Goal: Obtain resource: Obtain resource

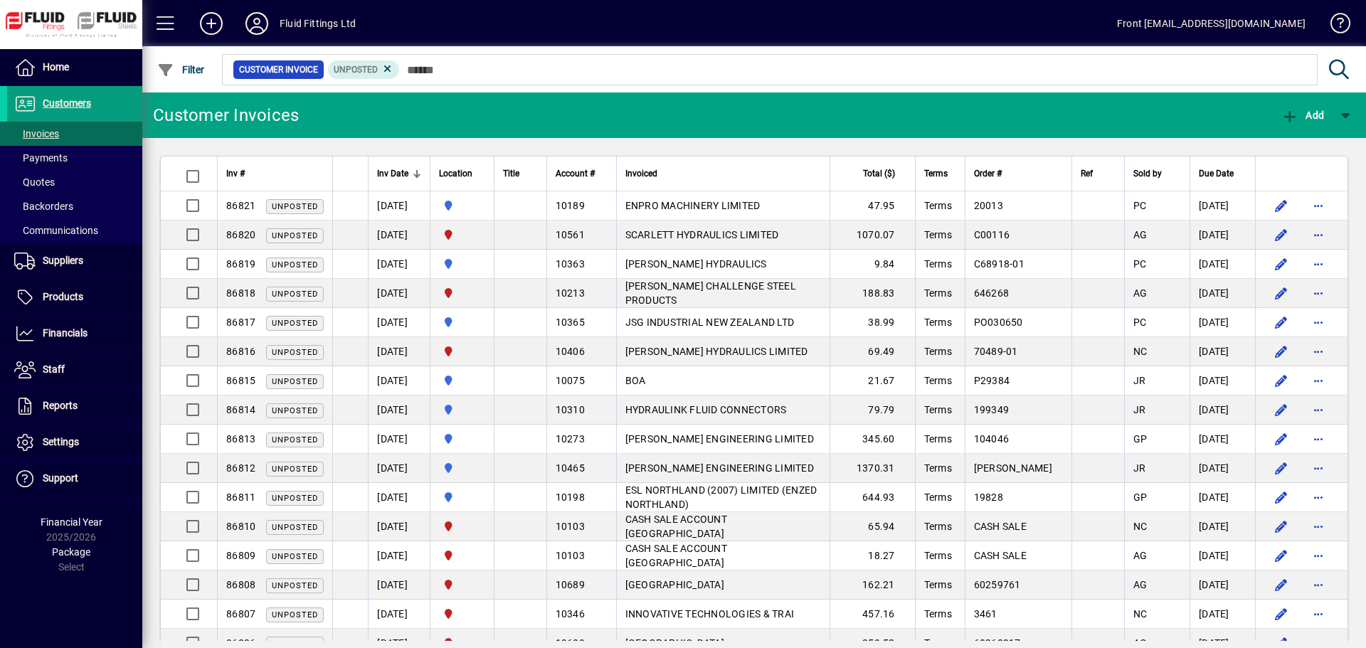
click at [421, 66] on input "text" at bounding box center [853, 70] width 906 height 20
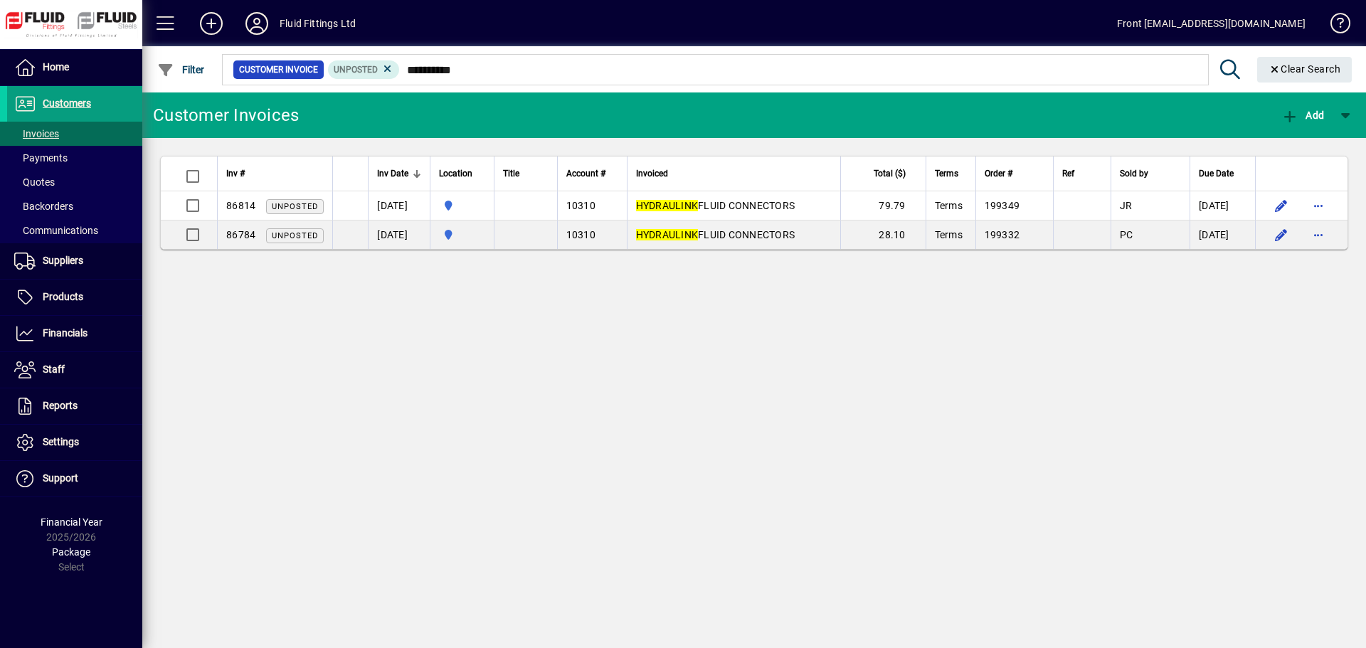
click at [474, 70] on input "**********" at bounding box center [798, 70] width 797 height 20
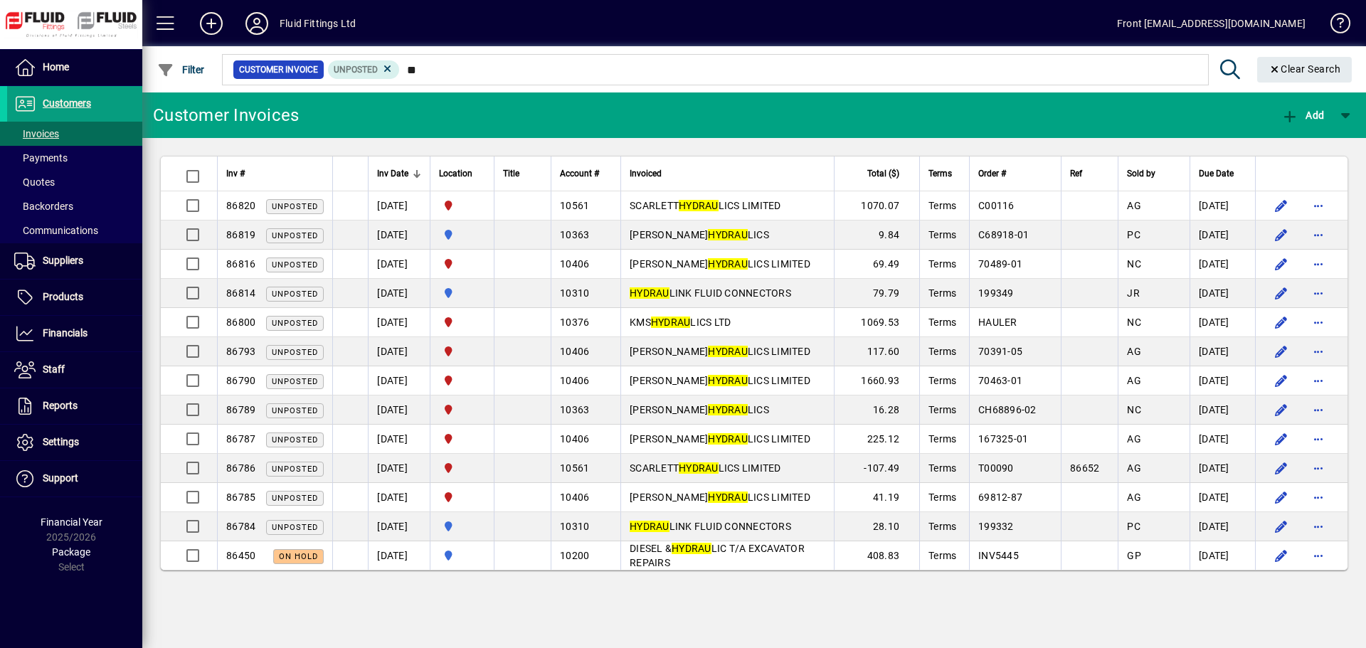
type input "*"
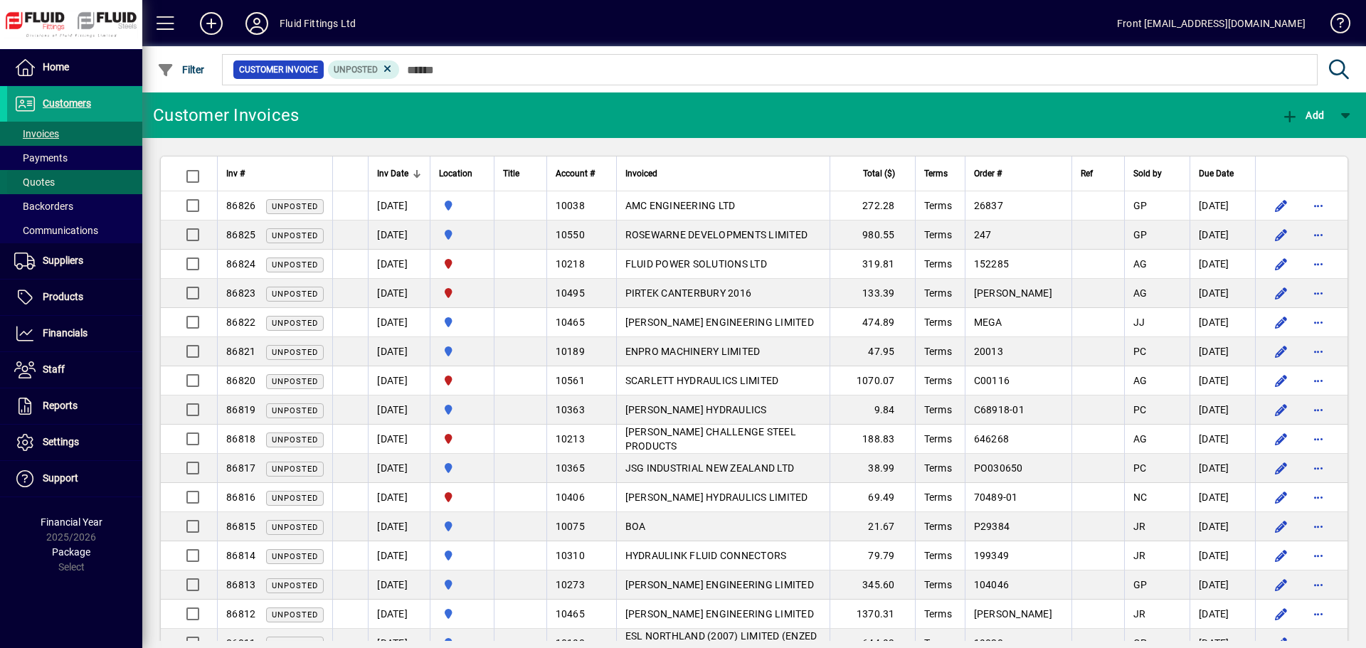
click at [48, 179] on span "Quotes" at bounding box center [34, 181] width 41 height 11
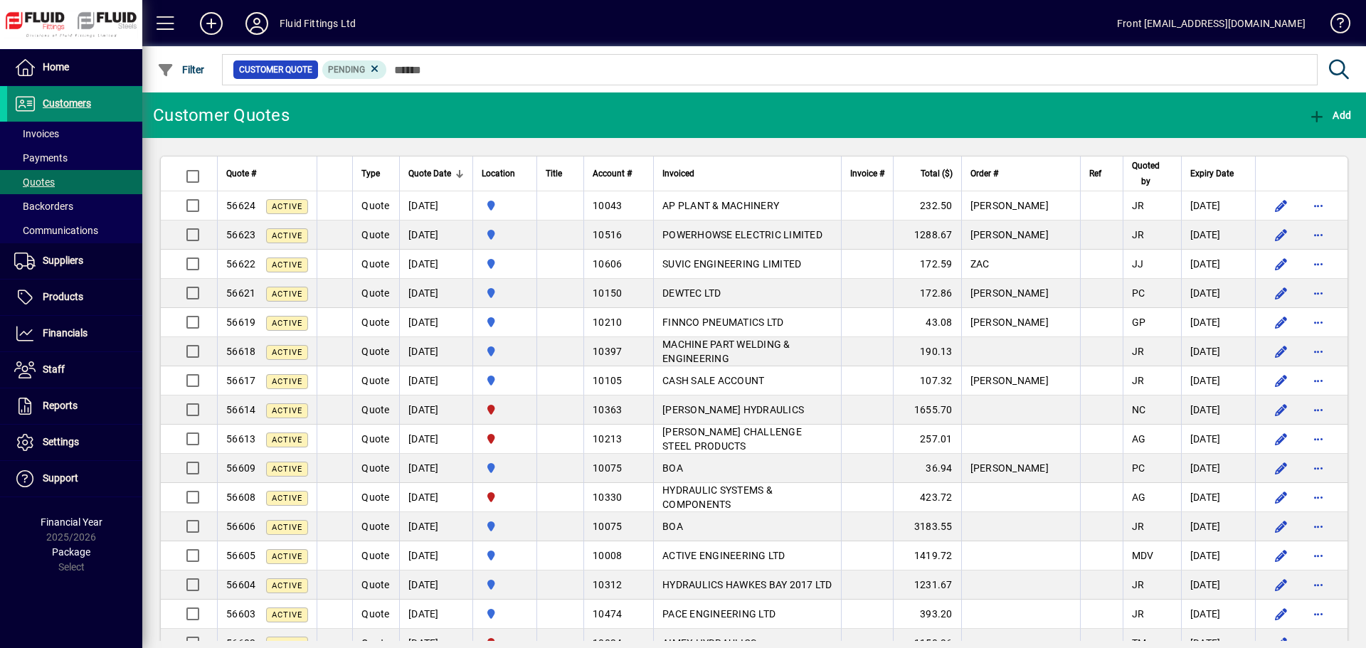
click at [77, 105] on span "Customers" at bounding box center [67, 102] width 48 height 11
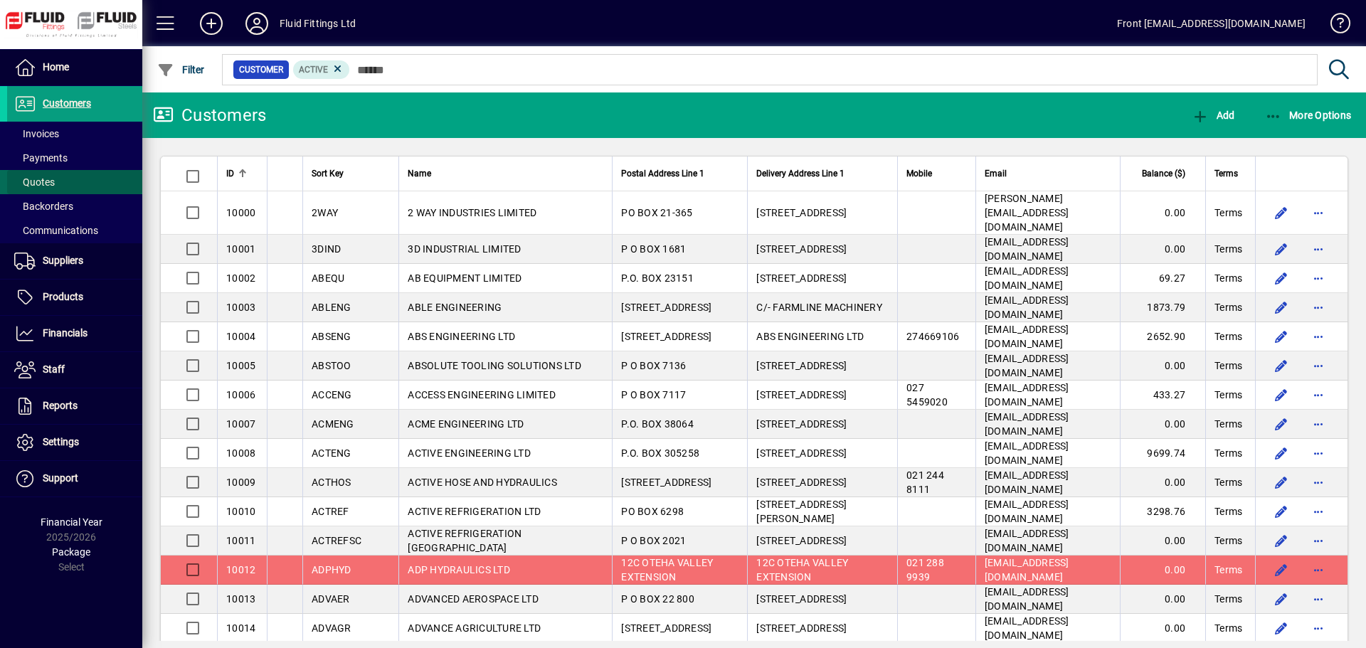
click at [45, 176] on span "Quotes" at bounding box center [34, 181] width 41 height 11
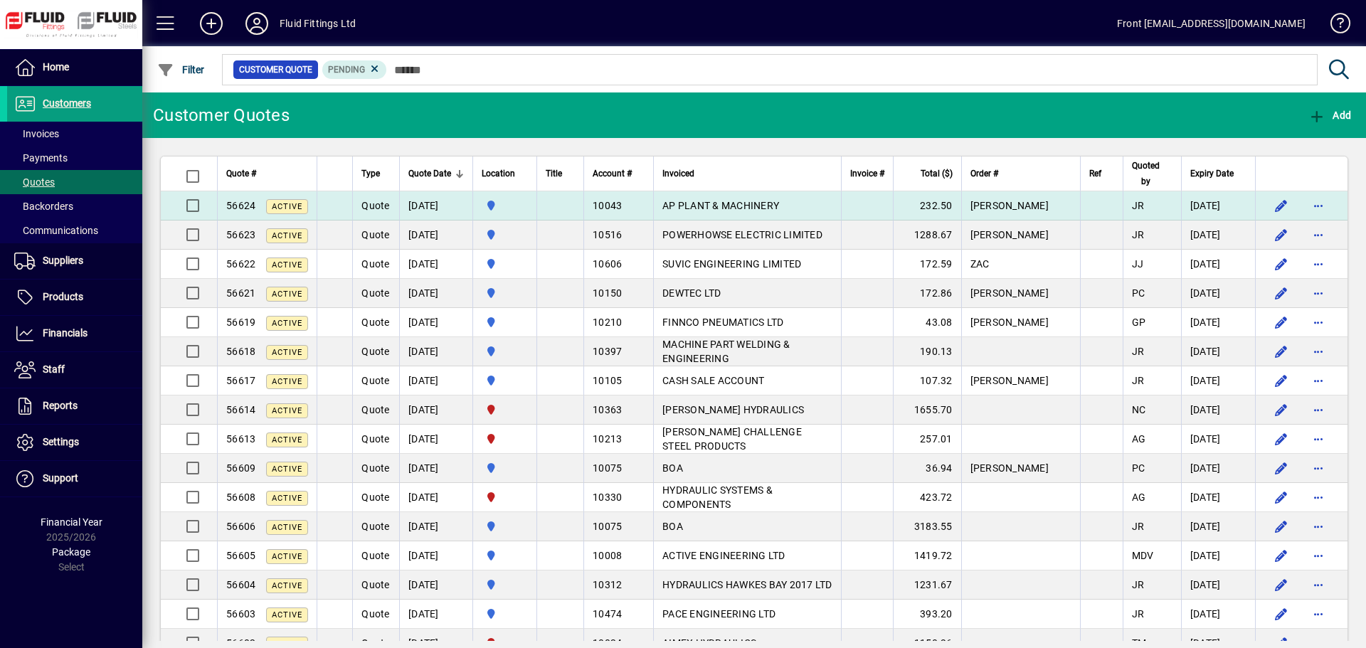
click at [745, 205] on span "AP PLANT & MACHINERY" at bounding box center [720, 205] width 117 height 11
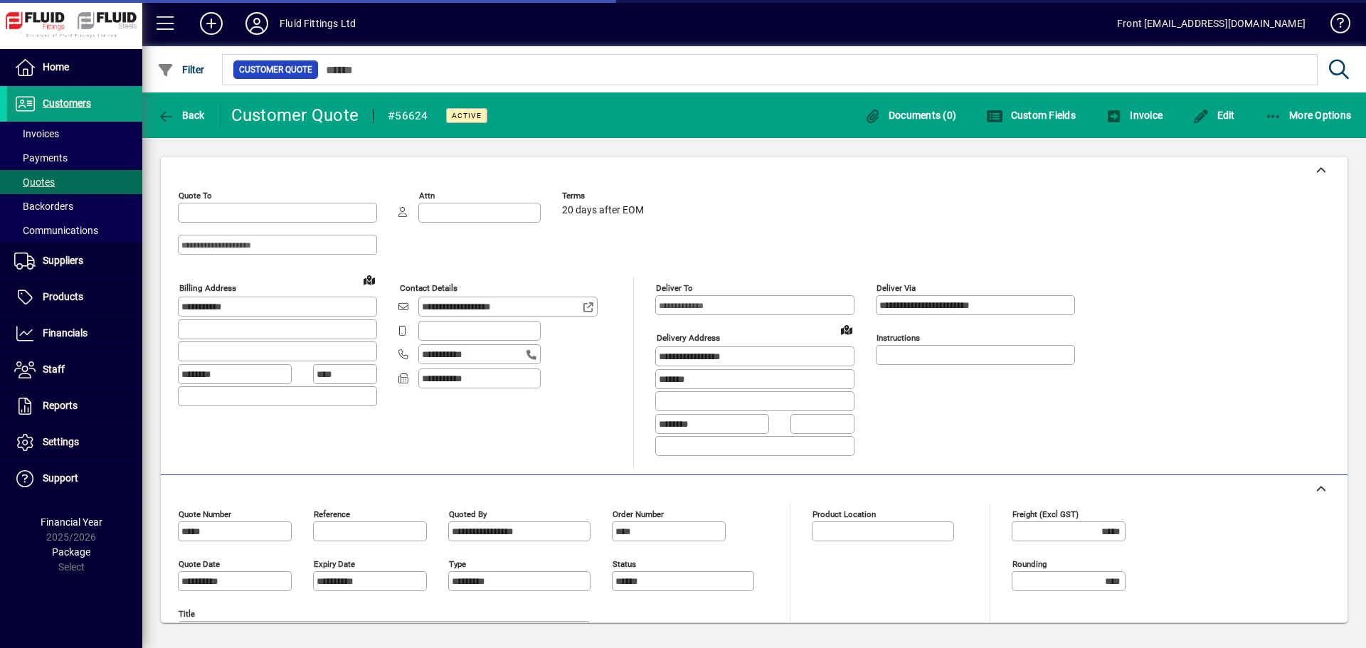
type input "**********"
type input "********"
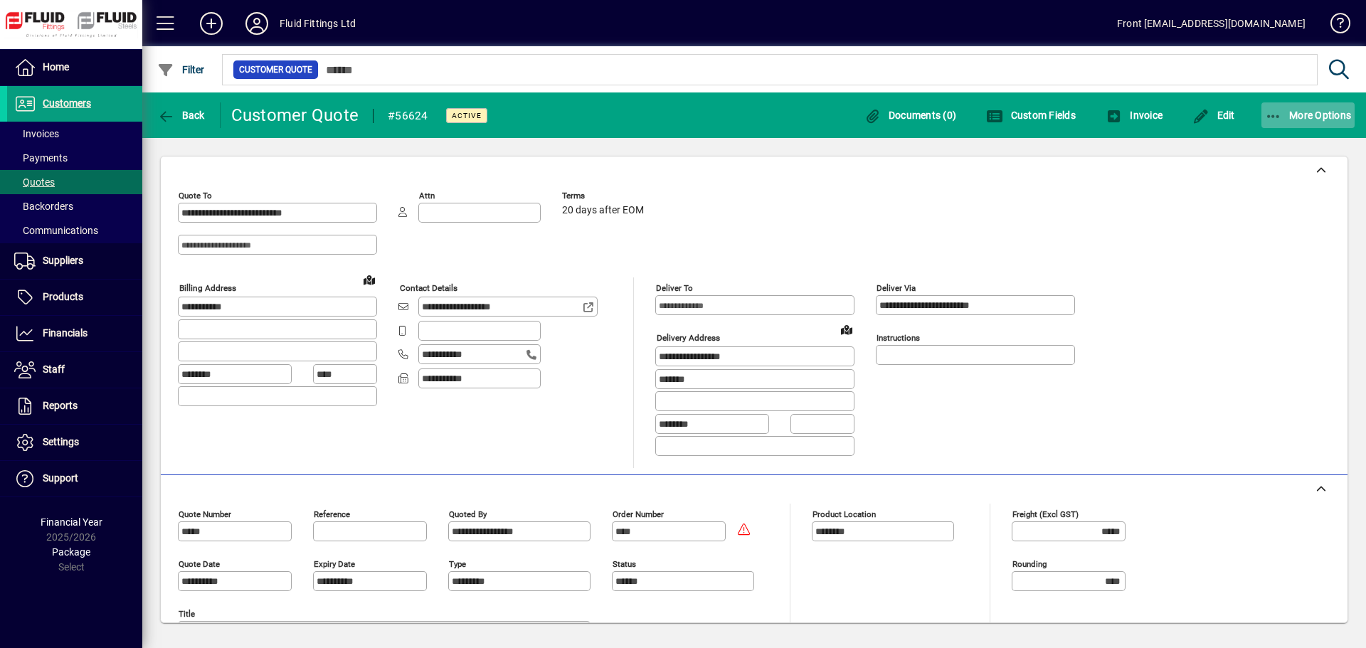
click at [1274, 114] on icon "button" at bounding box center [1274, 117] width 18 height 14
click at [1274, 144] on span "Quote" at bounding box center [1262, 146] width 55 height 14
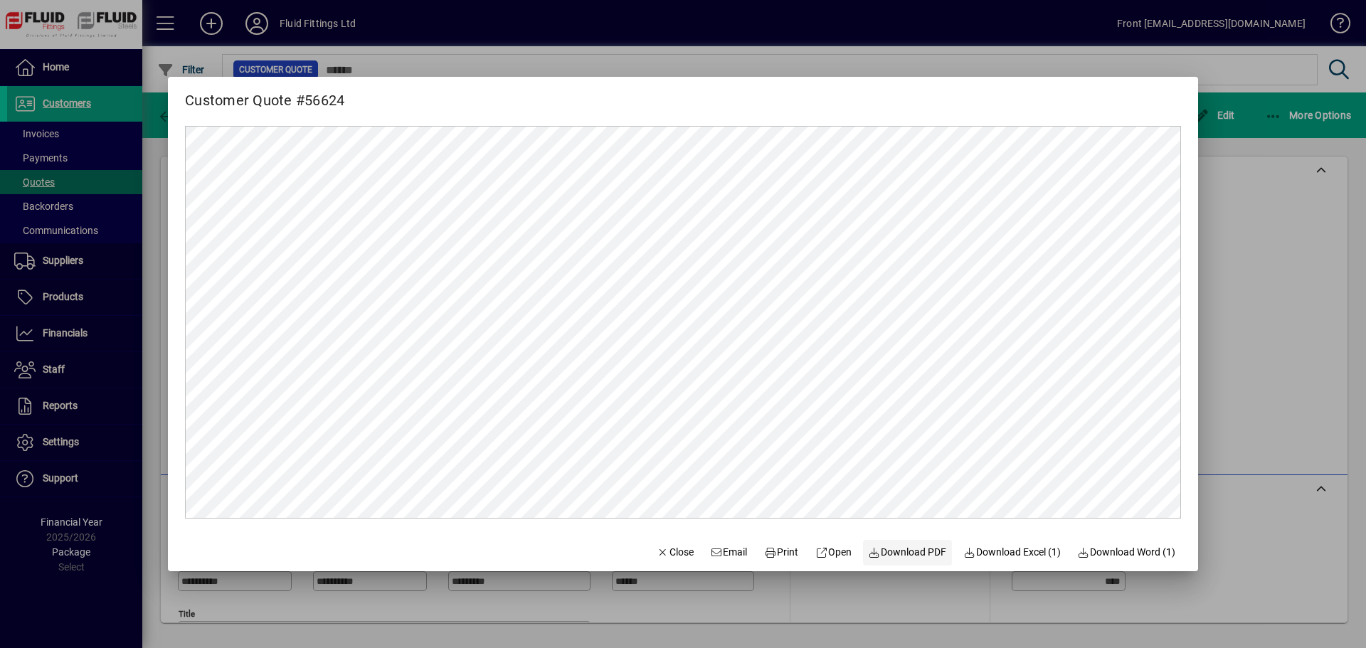
click at [903, 555] on span "Download PDF" at bounding box center [907, 552] width 78 height 15
click at [51, 129] on div at bounding box center [683, 324] width 1366 height 648
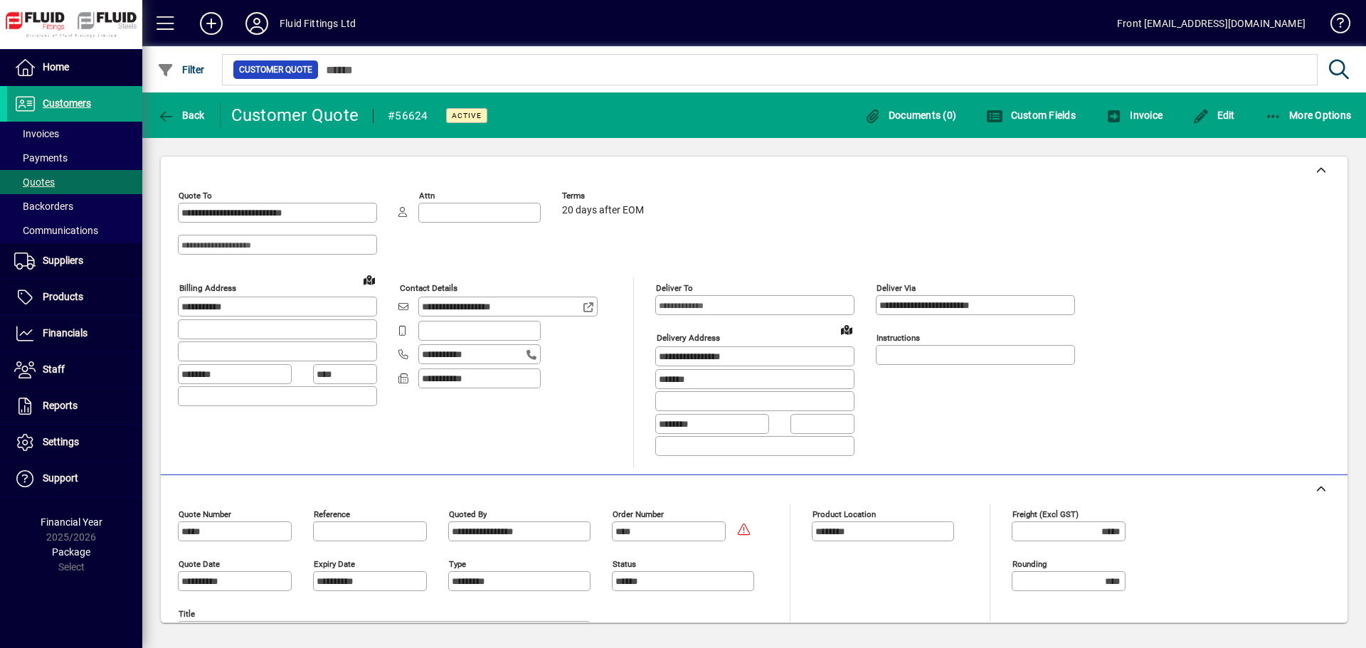
click at [51, 129] on span "Invoices" at bounding box center [36, 133] width 45 height 11
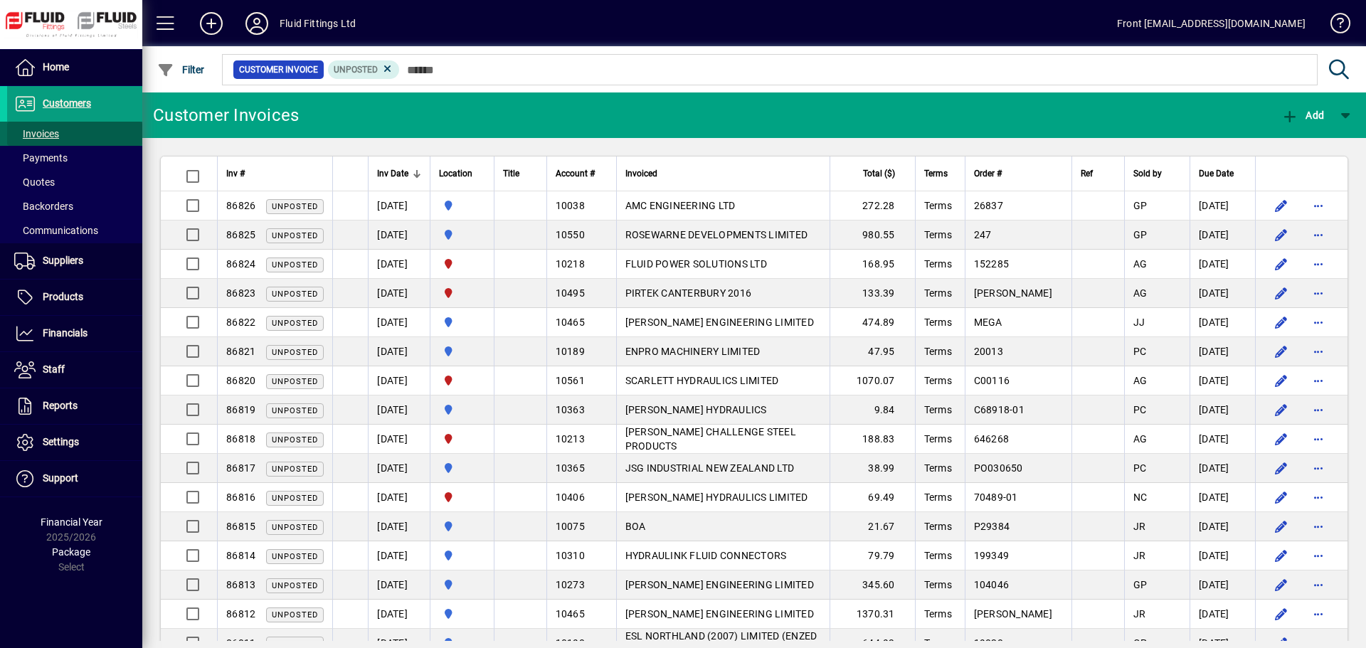
click at [46, 135] on span "Invoices" at bounding box center [36, 133] width 45 height 11
click at [41, 132] on span "Invoices" at bounding box center [36, 133] width 45 height 11
click at [49, 177] on span "Quotes" at bounding box center [34, 181] width 41 height 11
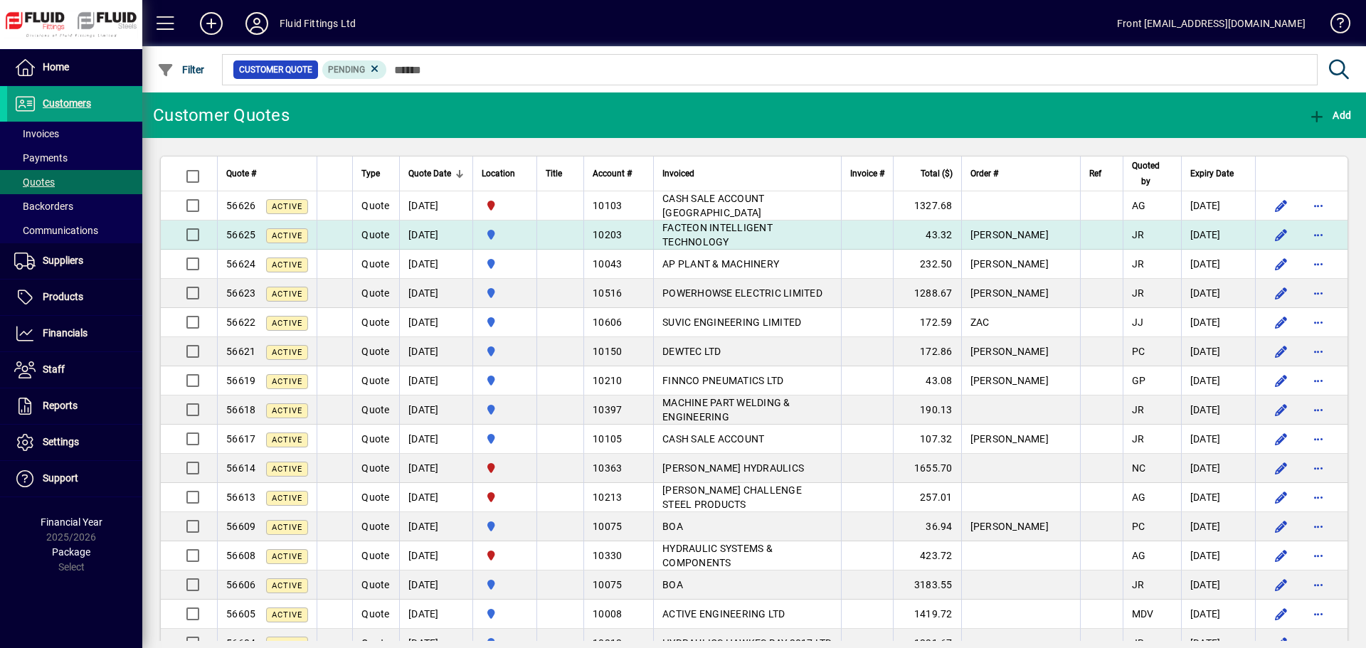
click at [713, 236] on span "FACTEON INTELLIGENT TECHNOLOGY" at bounding box center [717, 235] width 110 height 26
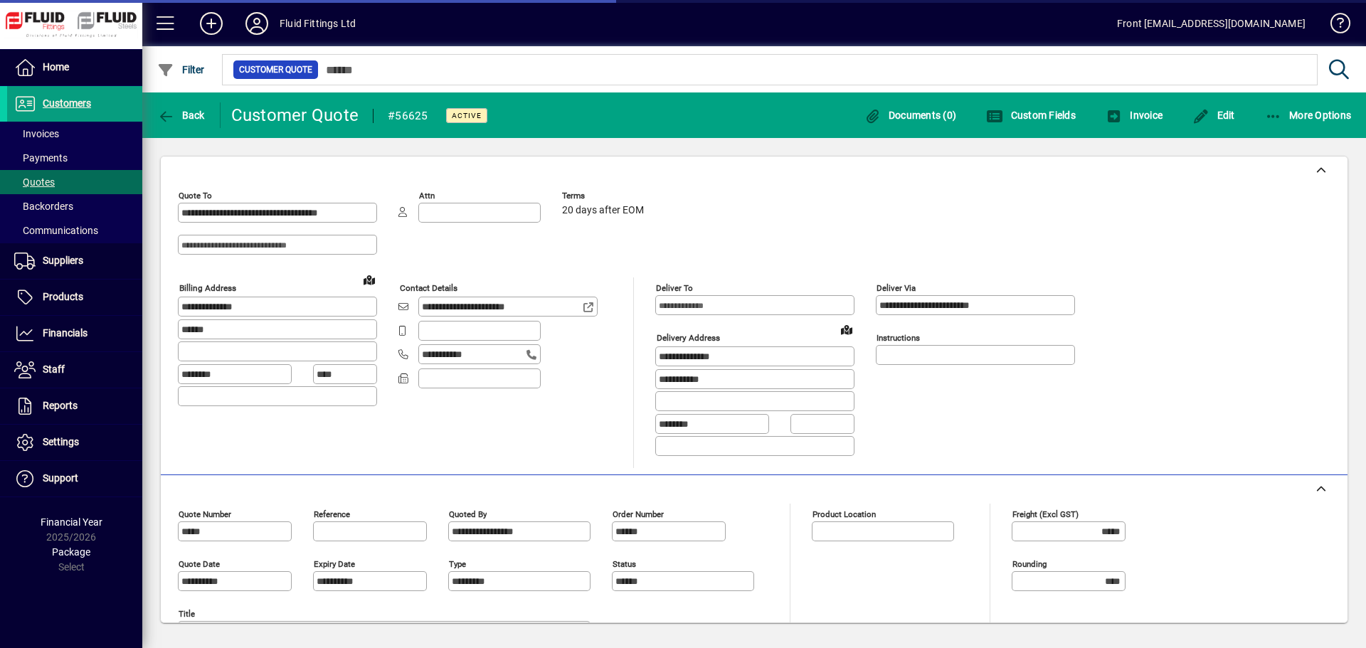
type input "********"
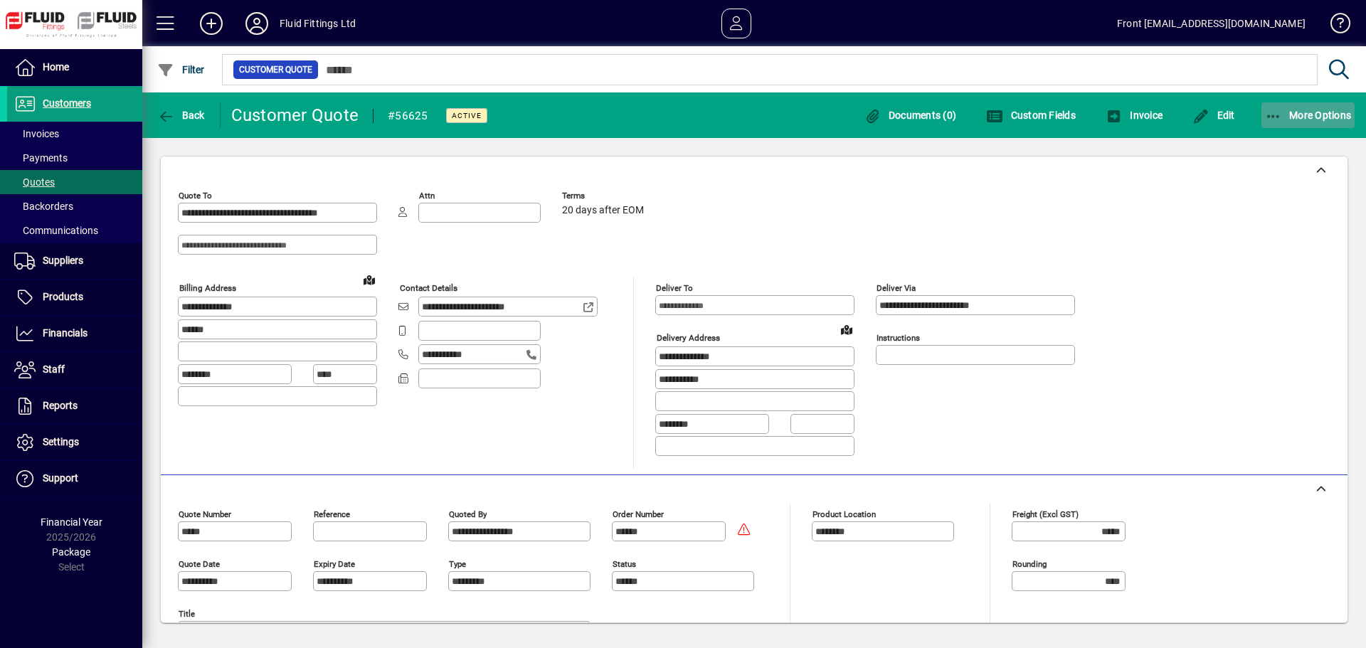
click at [1277, 115] on icon "button" at bounding box center [1274, 117] width 18 height 14
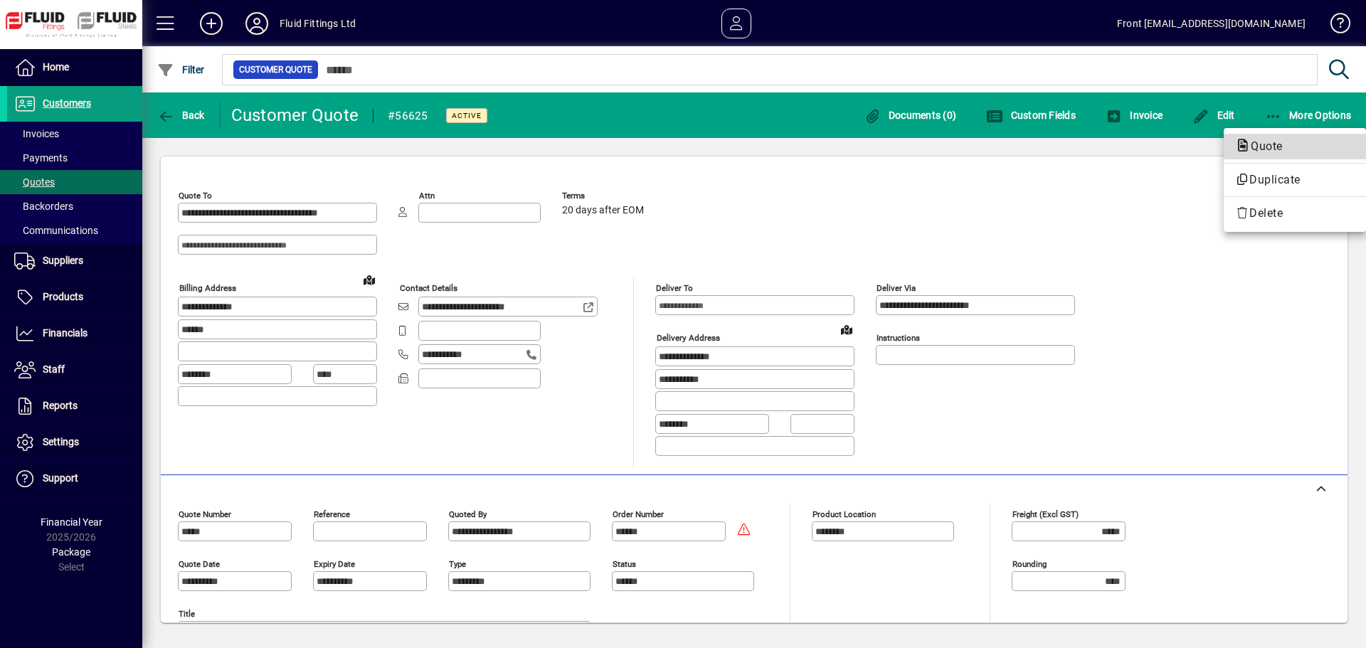
click at [1266, 139] on span "Quote" at bounding box center [1294, 146] width 119 height 17
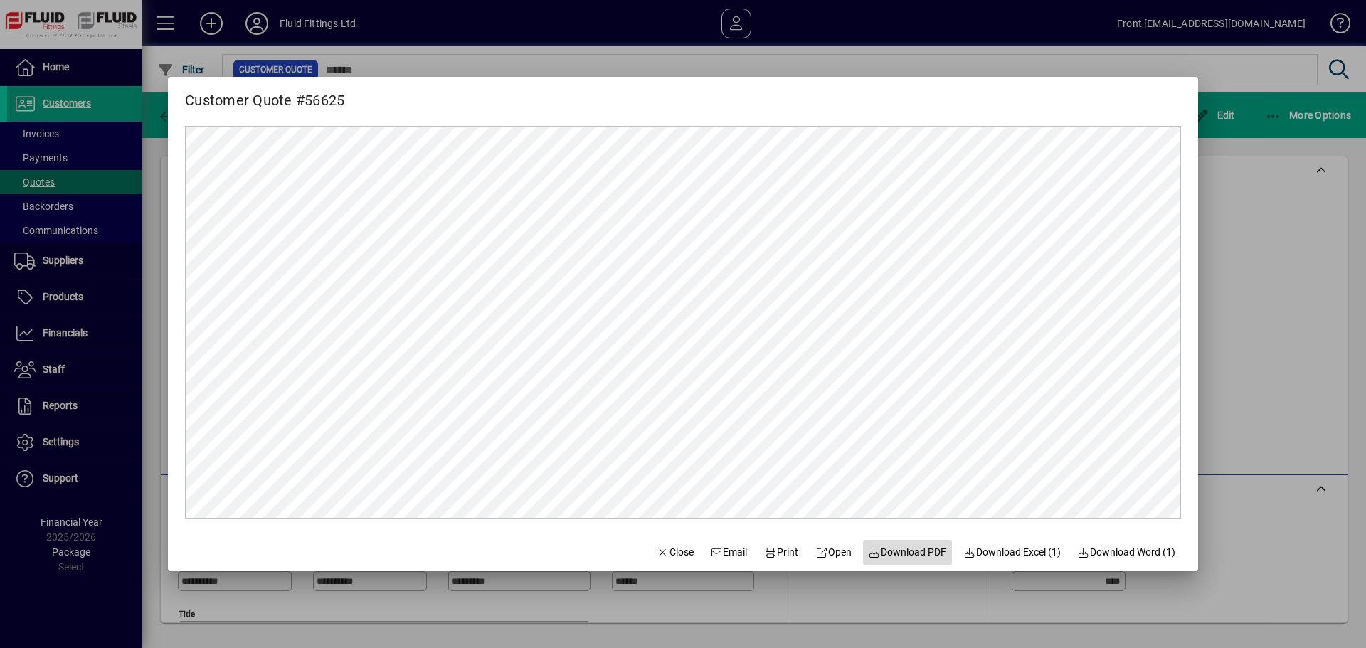
click at [915, 551] on span "Download PDF" at bounding box center [907, 552] width 78 height 15
click at [58, 133] on div at bounding box center [683, 324] width 1366 height 648
click at [58, 133] on span "Invoices" at bounding box center [36, 133] width 45 height 11
